Goal: Ask a question

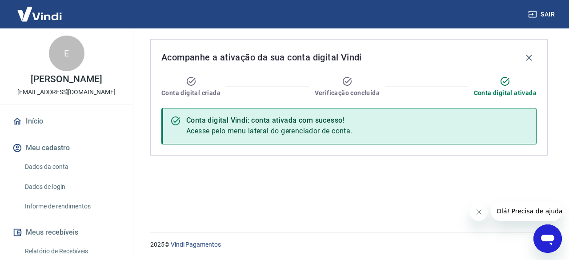
click at [514, 211] on span "Olá! Precisa de ajuda?" at bounding box center [530, 211] width 69 height 7
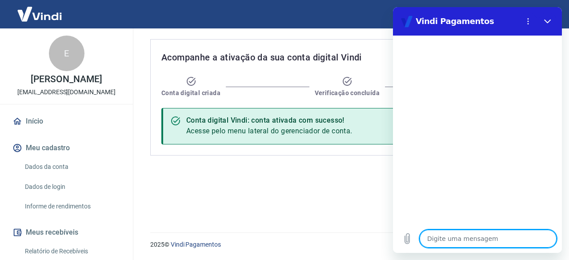
click at [470, 242] on textarea at bounding box center [488, 239] width 137 height 18
type textarea "B"
type textarea "x"
type textarea "Bo"
type textarea "x"
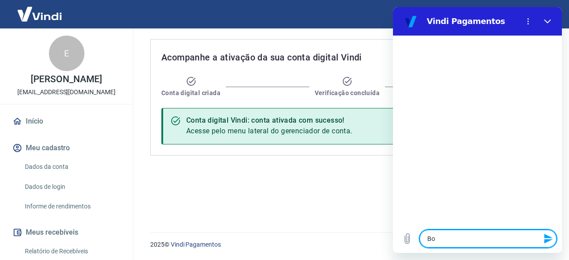
type textarea "Bom"
type textarea "x"
type textarea "Bom"
type textarea "x"
type textarea "Bom d"
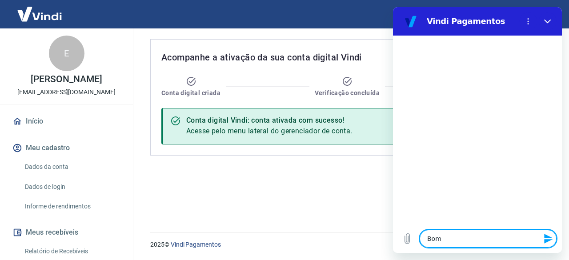
type textarea "x"
type textarea "Bom di"
type textarea "x"
type textarea "Bom dia"
type textarea "x"
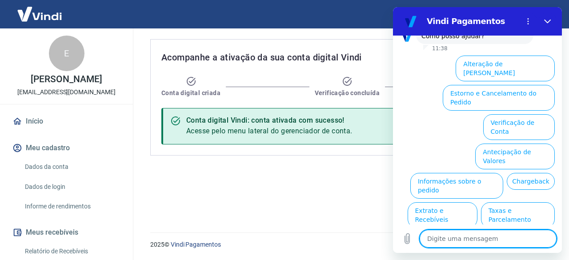
scroll to position [84, 0]
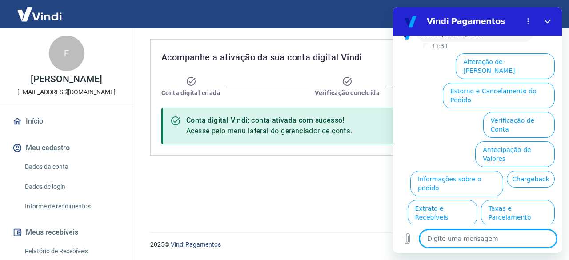
drag, startPoint x: 559, startPoint y: 123, endPoint x: 960, endPoint y: 141, distance: 401.9
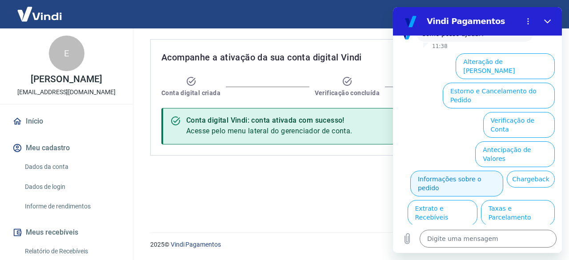
click at [436, 171] on button "Informações sobre o pedido" at bounding box center [456, 184] width 93 height 26
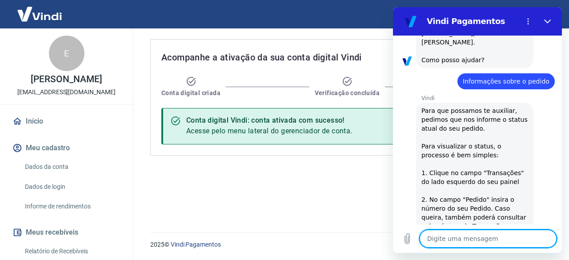
scroll to position [55, 0]
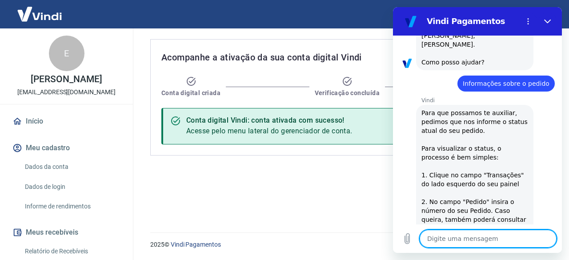
drag, startPoint x: 557, startPoint y: 157, endPoint x: 956, endPoint y: 89, distance: 405.3
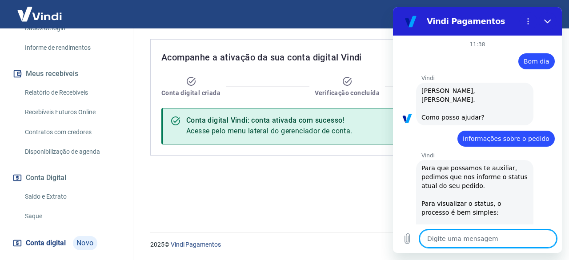
scroll to position [164, 0]
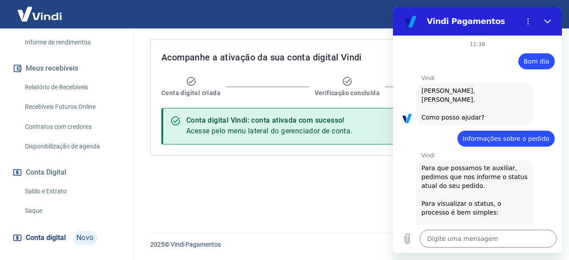
type textarea "x"
